Goal: Task Accomplishment & Management: Manage account settings

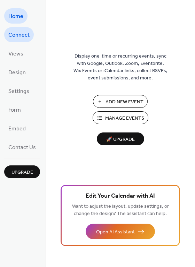
click at [21, 34] on span "Connect" at bounding box center [18, 35] width 21 height 11
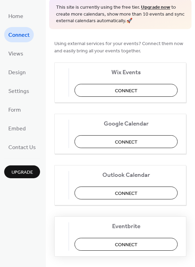
scroll to position [7, 0]
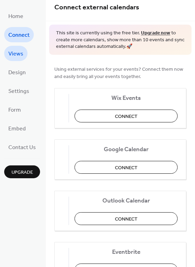
click at [18, 53] on span "Views" at bounding box center [15, 54] width 15 height 11
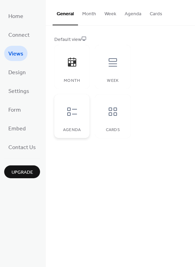
click at [81, 117] on div at bounding box center [71, 111] width 21 height 21
click at [118, 119] on div at bounding box center [112, 111] width 21 height 21
click at [115, 121] on div at bounding box center [112, 111] width 21 height 21
click at [77, 125] on div "Agenda" at bounding box center [71, 116] width 35 height 44
click at [78, 74] on div "Month" at bounding box center [71, 67] width 35 height 44
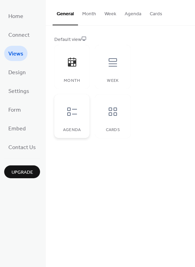
click at [71, 116] on icon at bounding box center [71, 111] width 11 height 11
click at [103, 118] on div at bounding box center [112, 111] width 21 height 21
click at [81, 121] on div at bounding box center [71, 111] width 21 height 21
click at [20, 75] on span "Design" at bounding box center [16, 72] width 17 height 11
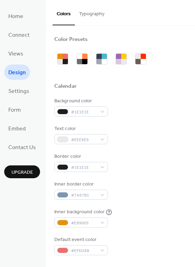
scroll to position [35, 0]
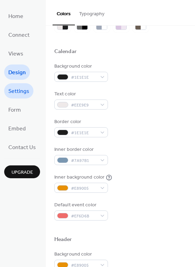
click at [24, 89] on span "Settings" at bounding box center [18, 91] width 21 height 11
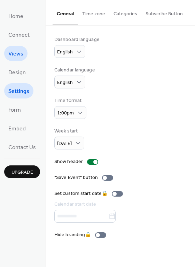
click at [17, 57] on span "Views" at bounding box center [15, 54] width 15 height 11
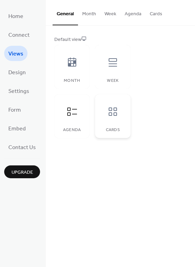
click at [112, 118] on div at bounding box center [112, 111] width 21 height 21
click at [154, 15] on button "Cards" at bounding box center [155, 12] width 21 height 25
